Goal: Task Accomplishment & Management: Complete application form

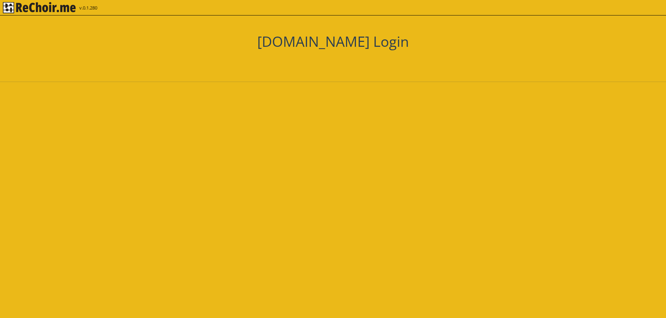
click at [317, 68] on div "Zaloguj się przez Google. Otwiera się w nowej karcie" at bounding box center [318, 63] width 77 height 15
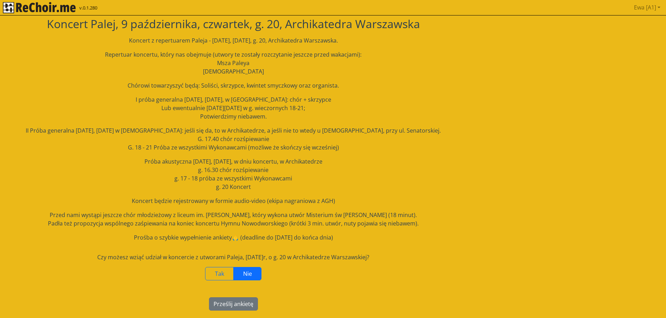
click at [257, 275] on label "Nie" at bounding box center [247, 273] width 28 height 13
click at [239, 305] on button "Prześlij ankietę" at bounding box center [233, 304] width 49 height 13
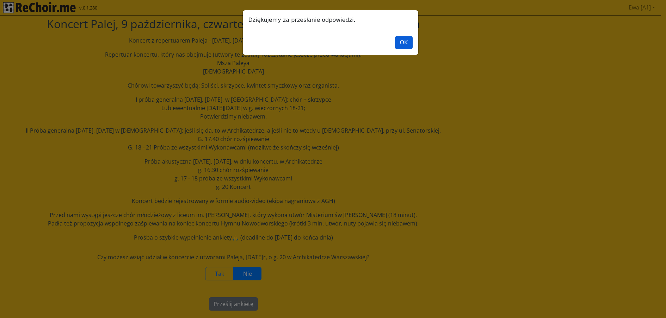
click at [404, 44] on button "OK" at bounding box center [403, 42] width 17 height 13
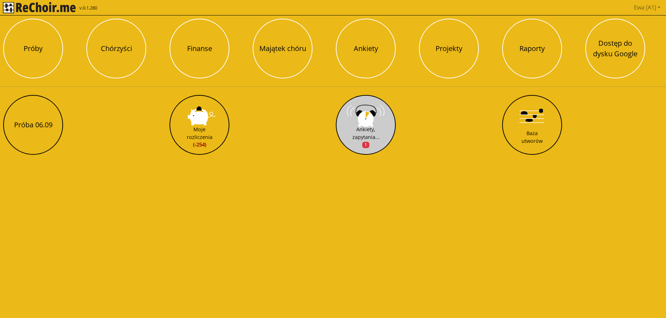
click at [368, 128] on div "Ankiety, zapytania... 1" at bounding box center [365, 137] width 27 height 23
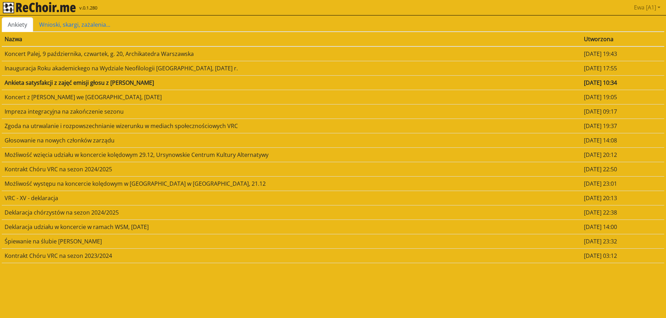
click at [45, 7] on img "rekłajer mi" at bounding box center [39, 7] width 73 height 11
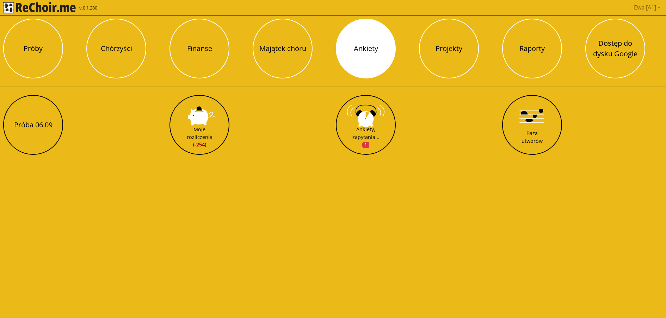
click at [375, 60] on button "Ankiety" at bounding box center [366, 49] width 60 height 60
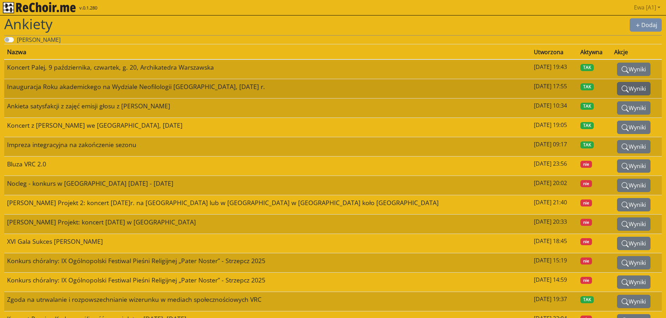
click at [617, 87] on button "Wyniki" at bounding box center [633, 88] width 33 height 13
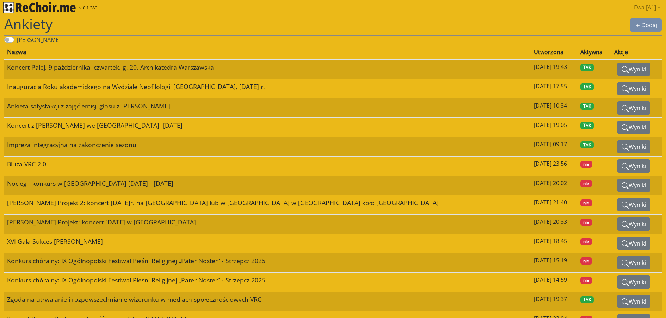
select select
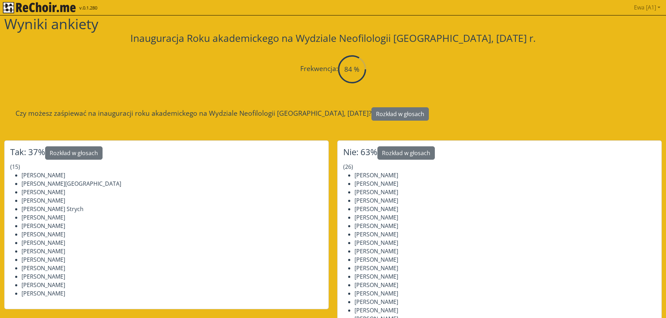
click at [57, 8] on img "rekłajer mi" at bounding box center [39, 7] width 73 height 11
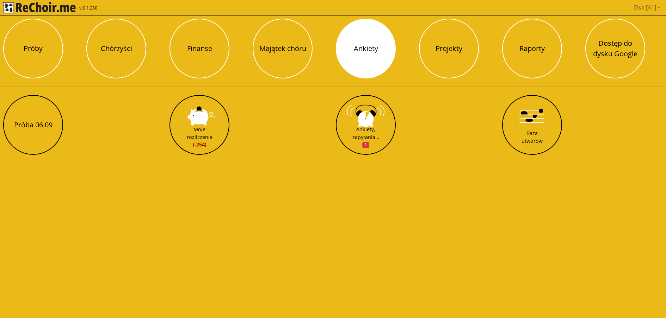
click at [377, 57] on button "Ankiety" at bounding box center [366, 49] width 60 height 60
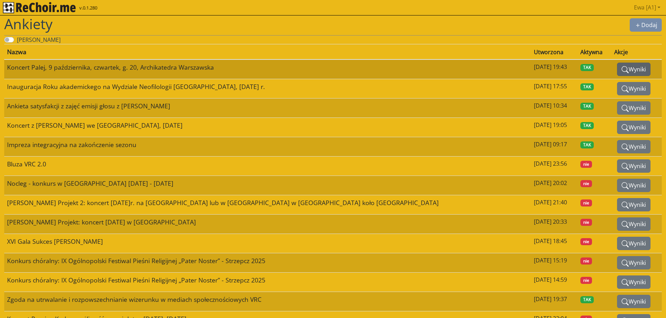
click at [621, 68] on icon "search" at bounding box center [624, 69] width 7 height 7
select select
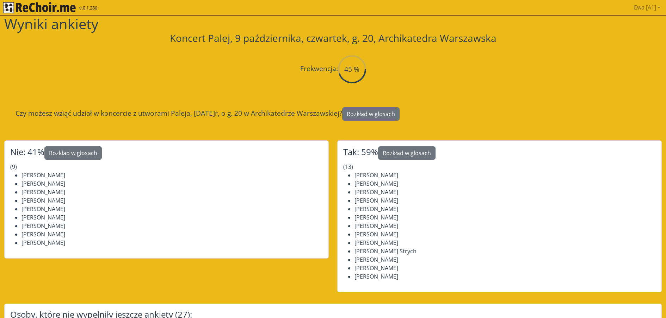
click at [52, 7] on img "rekłajer mi" at bounding box center [39, 7] width 73 height 11
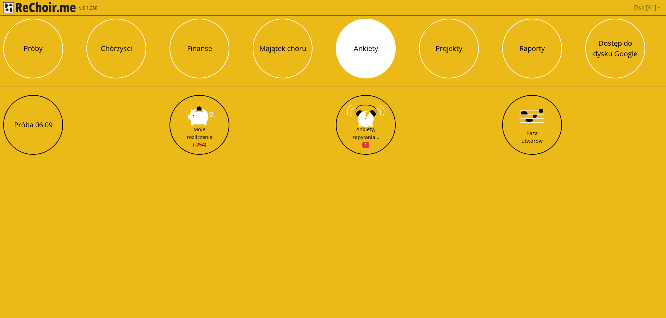
click at [371, 47] on button "Ankiety" at bounding box center [366, 49] width 60 height 60
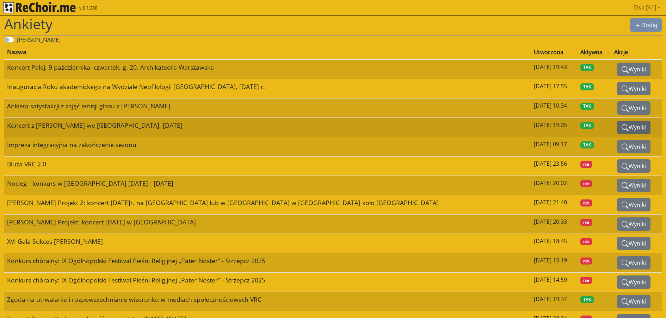
click at [617, 131] on button "Wyniki" at bounding box center [633, 127] width 33 height 13
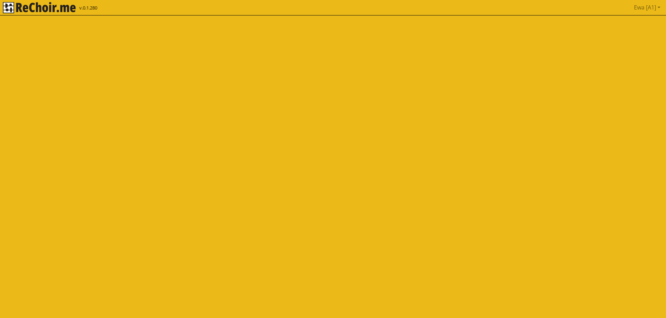
select select
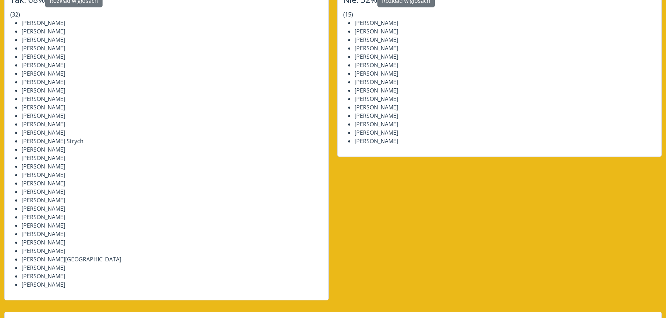
scroll to position [206, 0]
